Goal: Task Accomplishment & Management: Manage account settings

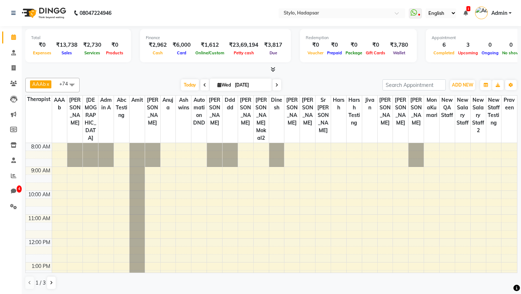
scroll to position [172, 0]
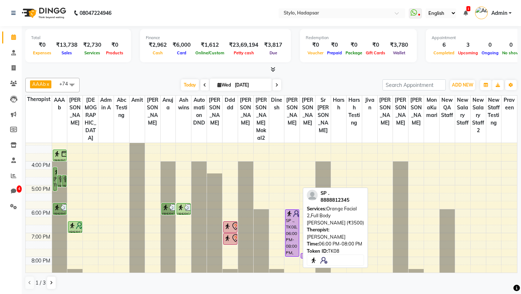
click at [292, 217] on div "SP ., TK08, 06:00 PM-08:00 PM, Orange Facial 2,Full Body [PERSON_NAME] (₹3500)" at bounding box center [291, 232] width 13 height 47
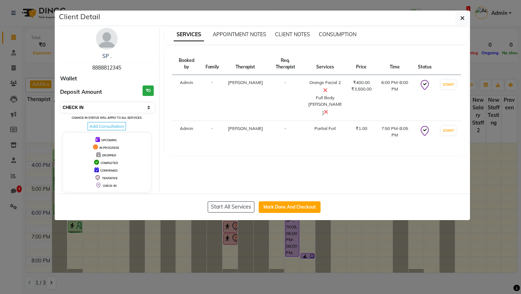
click at [98, 108] on select "Select IN SERVICE CONFIRMED TENTATIVE CHECK IN MARK DONE DROPPED UPCOMING" at bounding box center [108, 107] width 94 height 10
select select "7"
click at [61, 102] on select "Select IN SERVICE CONFIRMED TENTATIVE CHECK IN MARK DONE DROPPED UPCOMING" at bounding box center [108, 107] width 94 height 10
click at [105, 55] on link "SP ." at bounding box center [106, 56] width 9 height 7
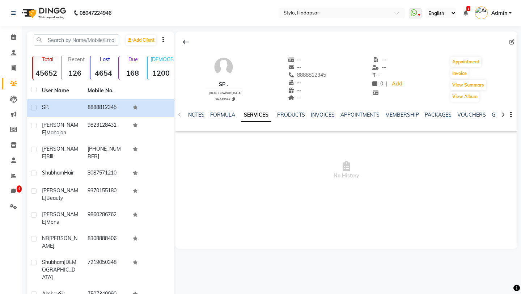
click at [195, 111] on div "NOTES" at bounding box center [196, 115] width 16 height 8
click at [323, 112] on link "INVOICES" at bounding box center [323, 114] width 24 height 7
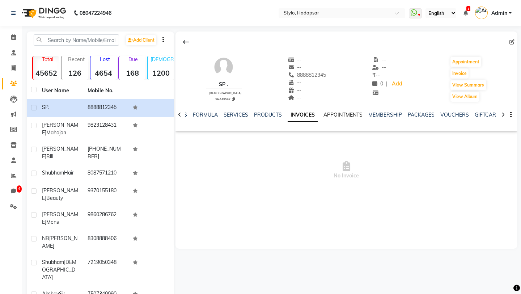
click at [341, 113] on link "APPOINTMENTS" at bounding box center [342, 114] width 39 height 7
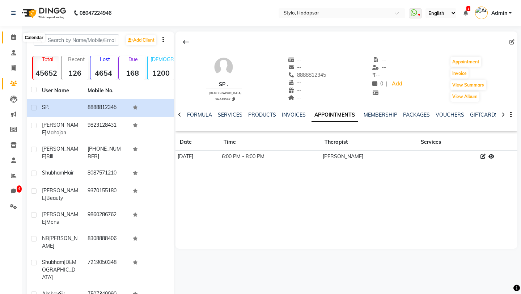
click at [13, 40] on icon at bounding box center [13, 36] width 5 height 5
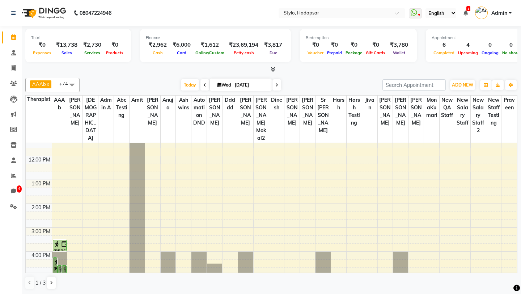
scroll to position [172, 0]
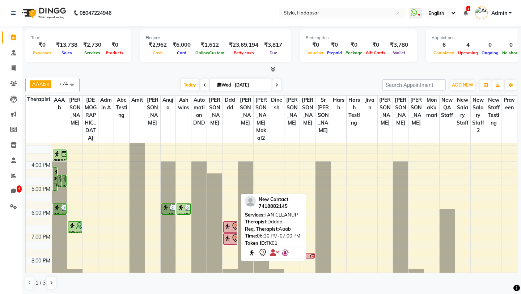
click at [229, 222] on img at bounding box center [227, 225] width 7 height 7
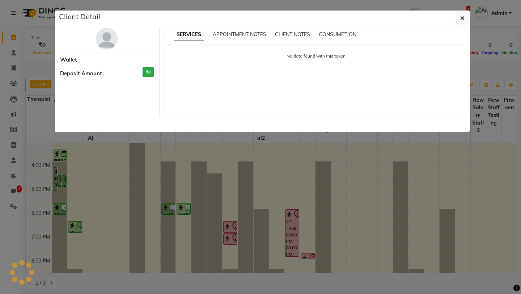
select select "7"
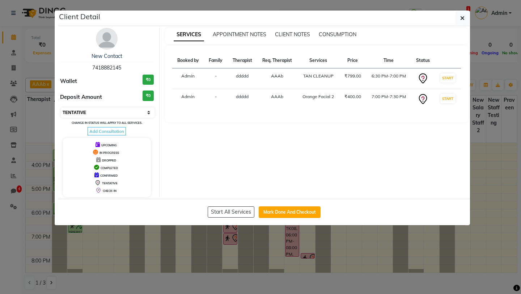
click at [103, 108] on select "Select IN SERVICE CONFIRMED TENTATIVE CHECK IN MARK DONE DROPPED UPCOMING" at bounding box center [108, 112] width 94 height 10
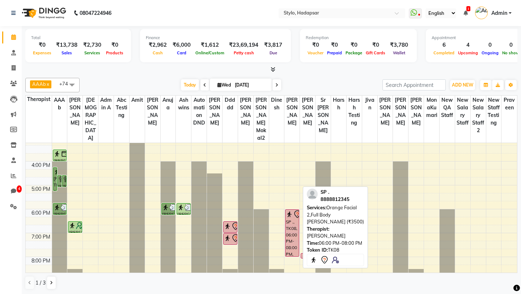
click at [293, 212] on div "SP ., TK08, 06:00 PM-08:00 PM, Orange Facial 2,Full Body [PERSON_NAME] (₹3500)" at bounding box center [291, 232] width 13 height 47
select select "7"
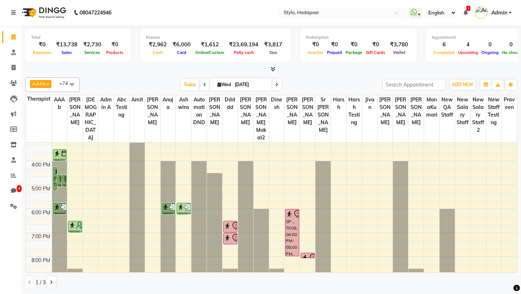
click at [498, 14] on span "Admin" at bounding box center [499, 13] width 16 height 8
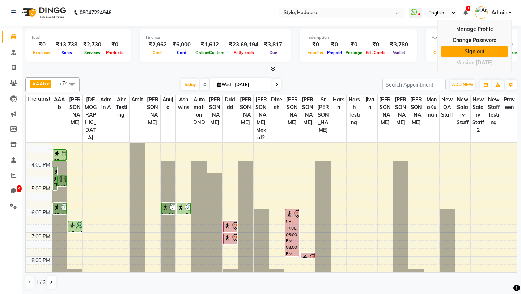
click at [471, 50] on link "Sign out" at bounding box center [474, 51] width 66 height 11
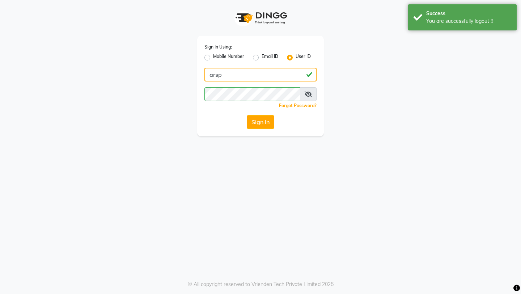
click at [251, 79] on input "arsp" at bounding box center [260, 75] width 112 height 14
type input "luxesalon"
click at [262, 121] on button "Sign In" at bounding box center [260, 122] width 27 height 14
